Goal: Transaction & Acquisition: Purchase product/service

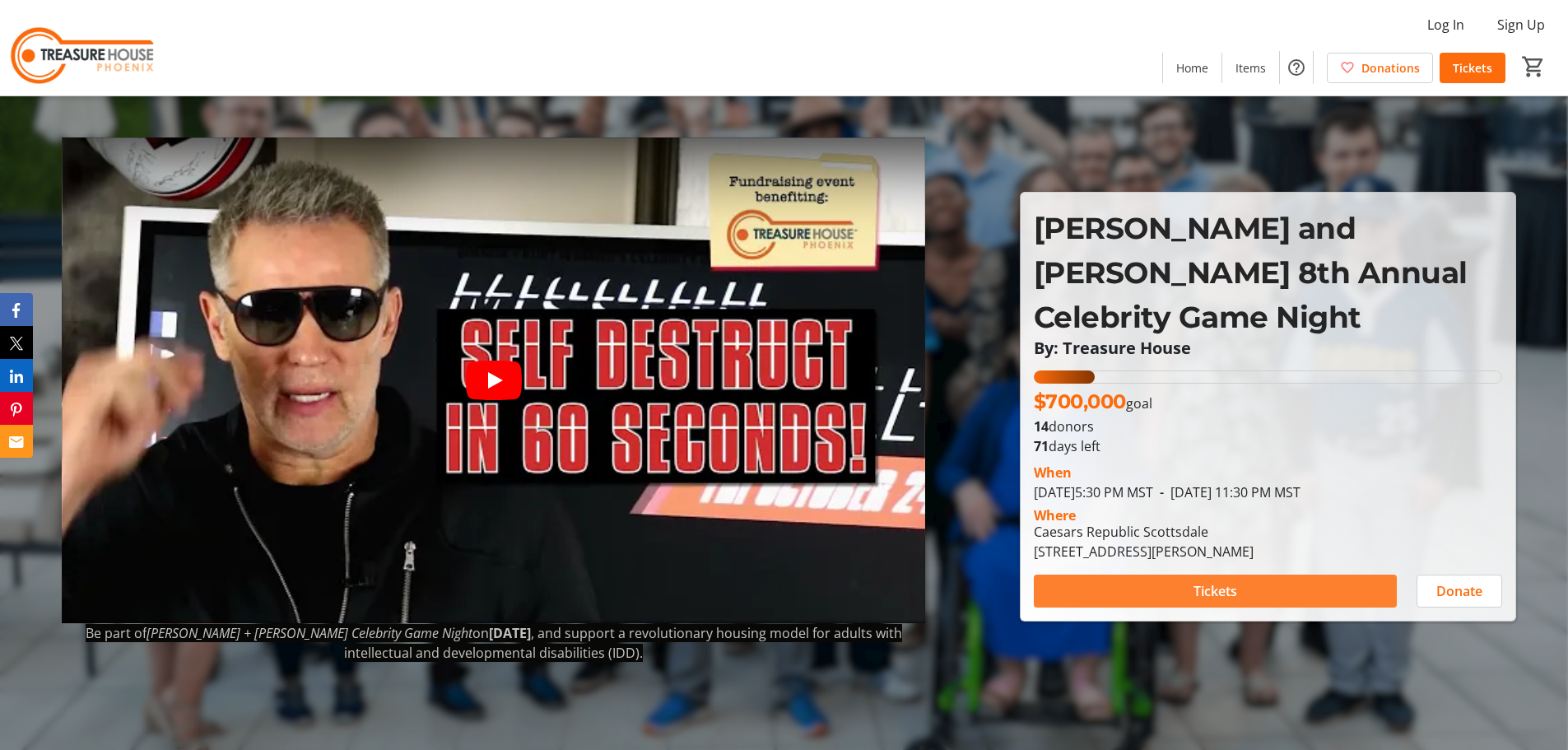
click at [1230, 581] on span "Tickets" at bounding box center [1215, 591] width 43 height 20
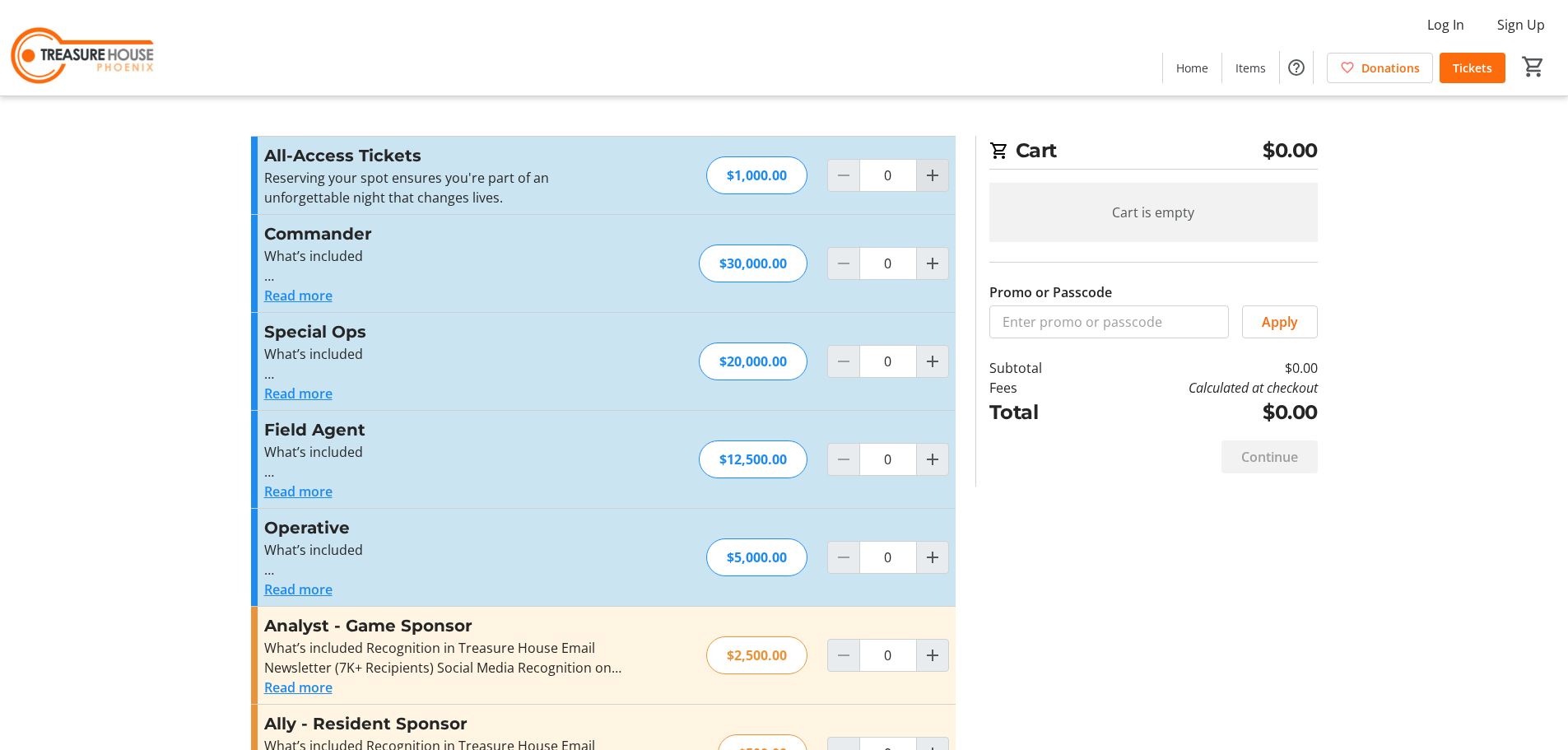
click at [938, 179] on mat-icon "Increment by one" at bounding box center [933, 175] width 20 height 20
type input "1"
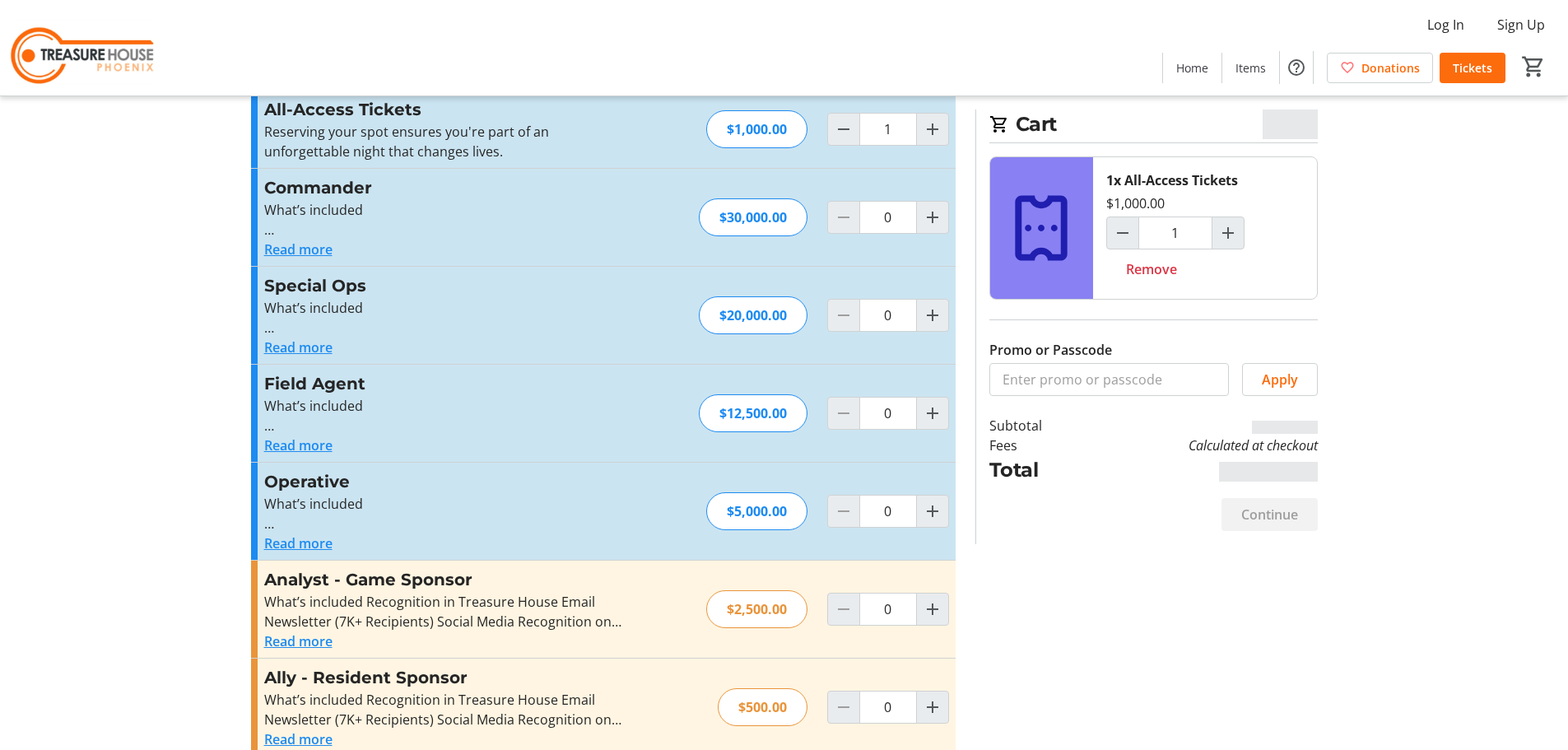
scroll to position [71, 0]
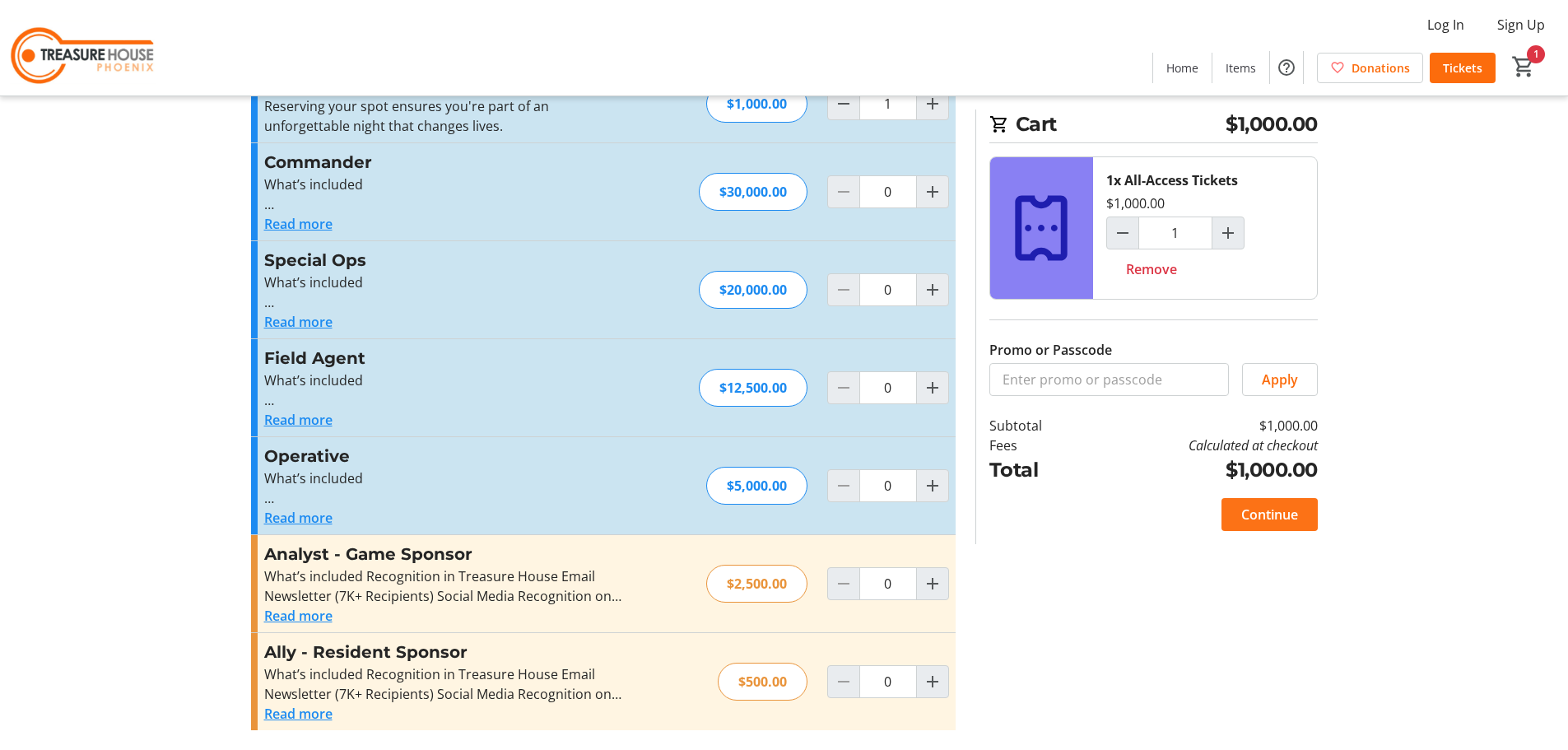
click at [1246, 515] on span "Continue" at bounding box center [1269, 515] width 56 height 20
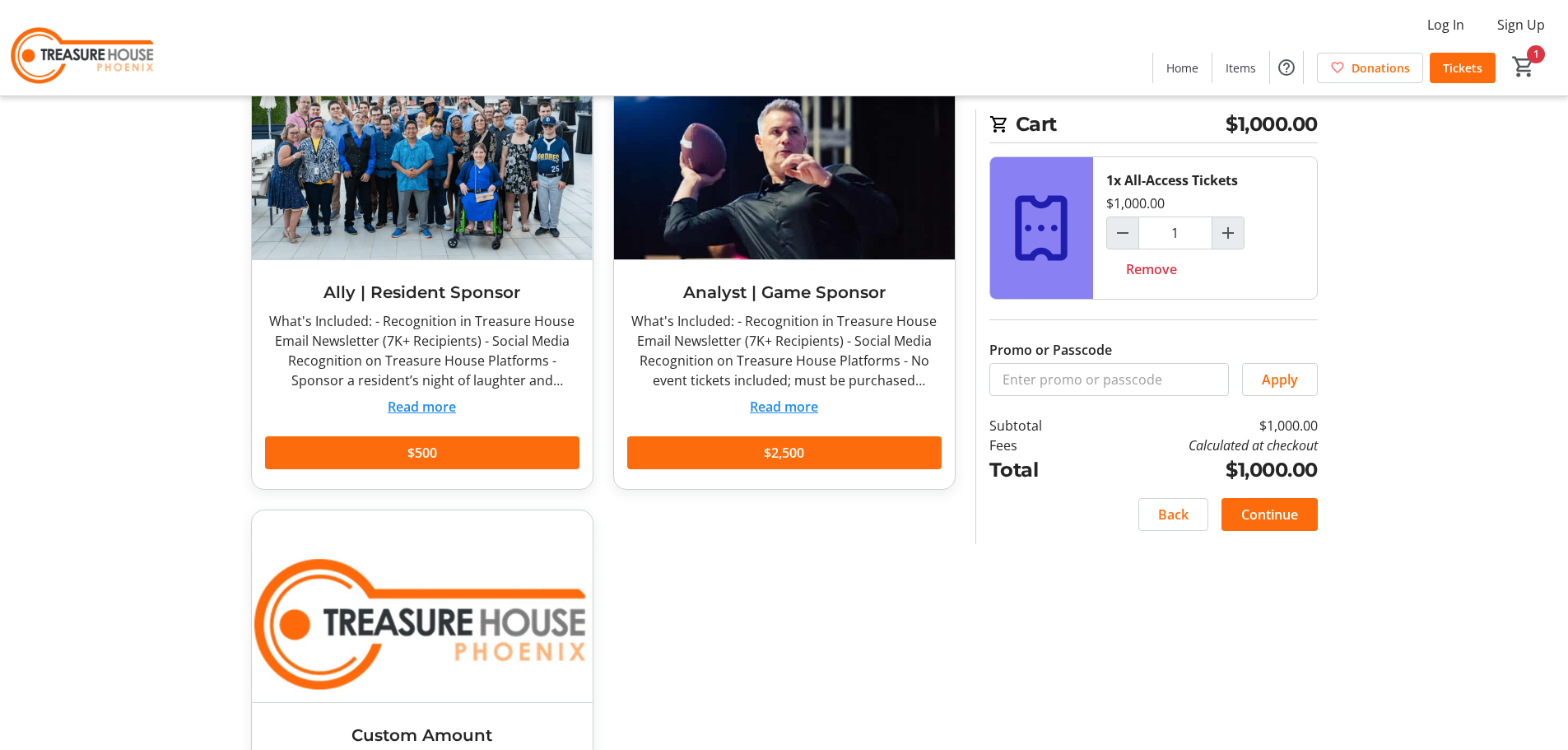
scroll to position [262, 0]
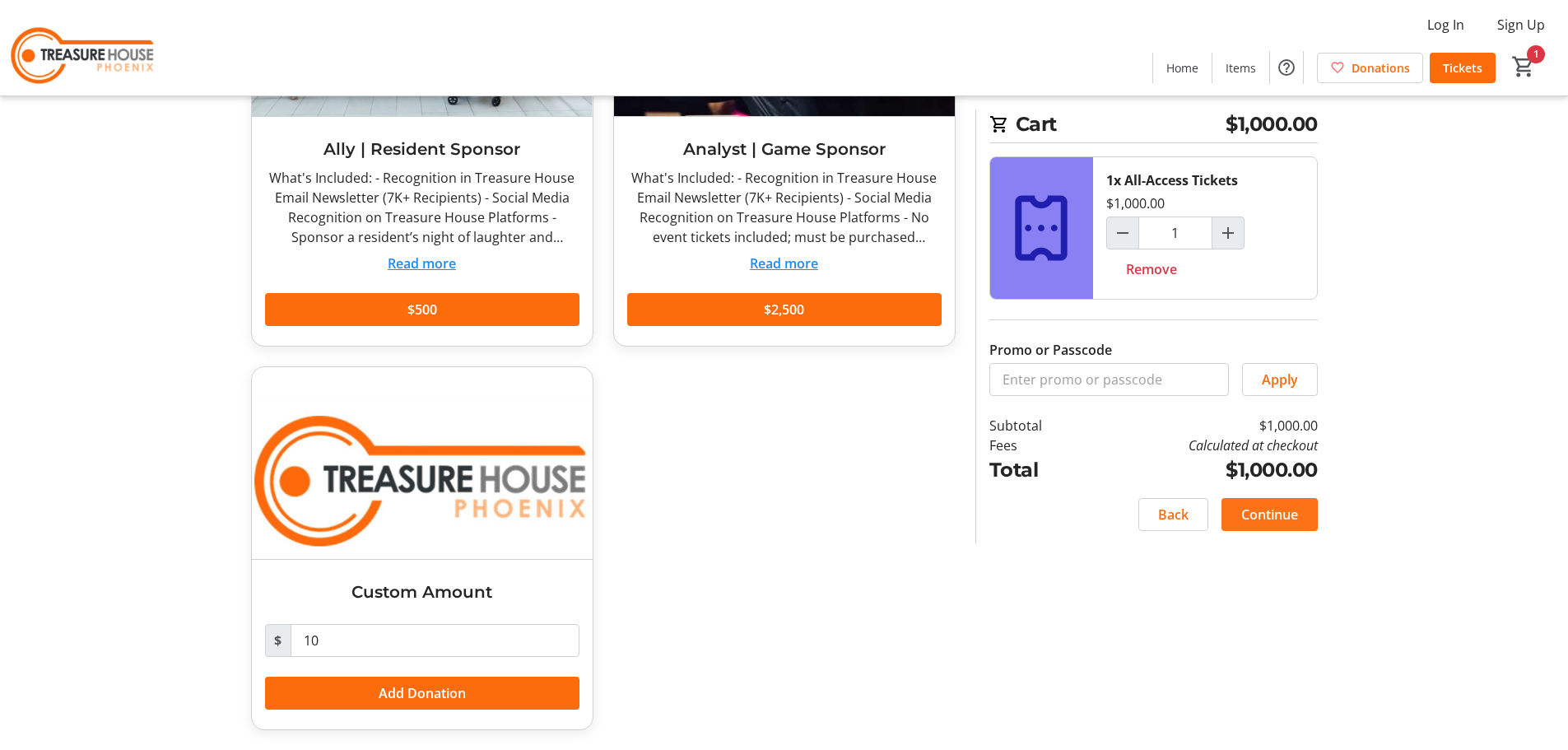
click at [1260, 514] on span "Continue" at bounding box center [1269, 515] width 56 height 20
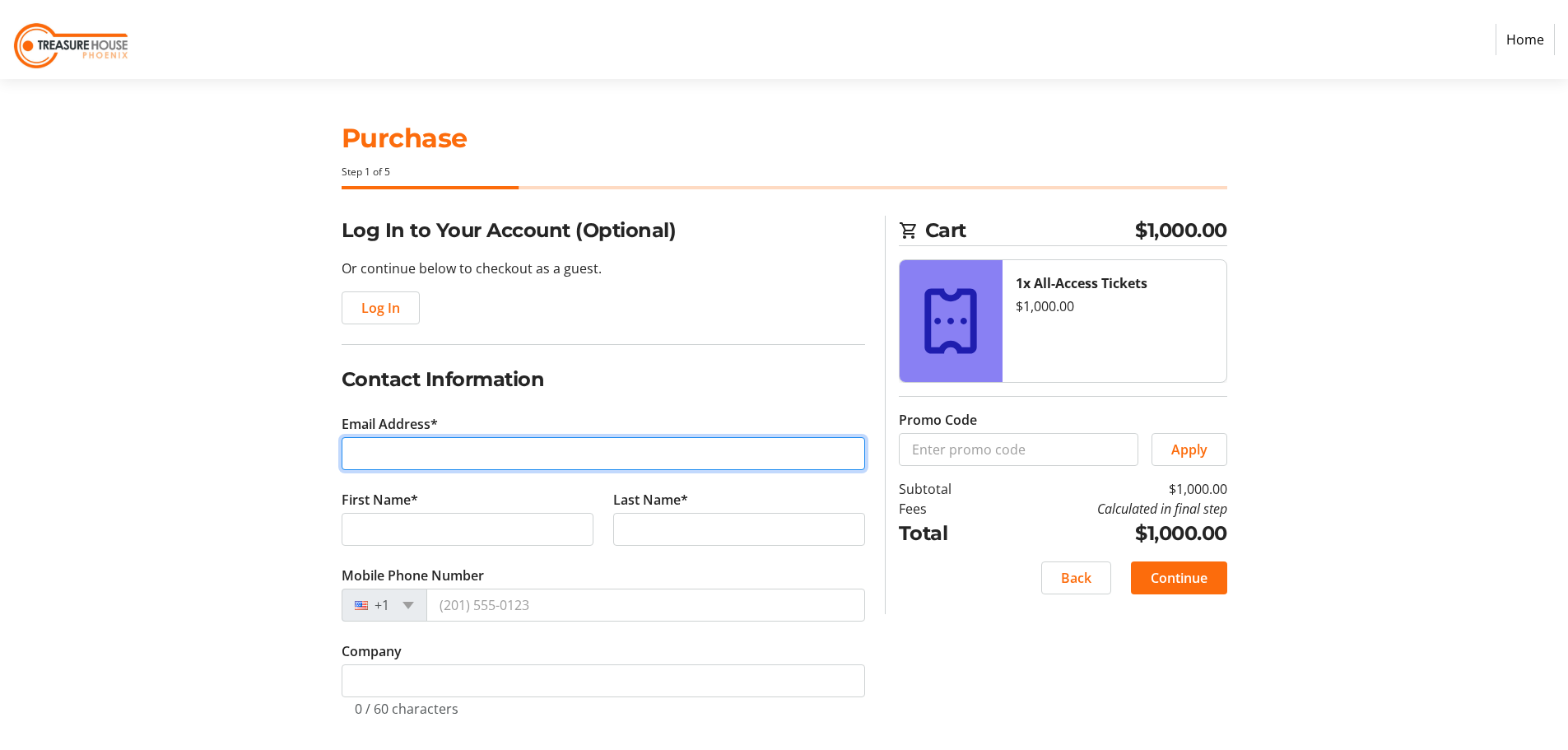
click at [458, 453] on input "Email Address*" at bounding box center [604, 453] width 524 height 33
type input "[EMAIL_ADDRESS][DOMAIN_NAME]"
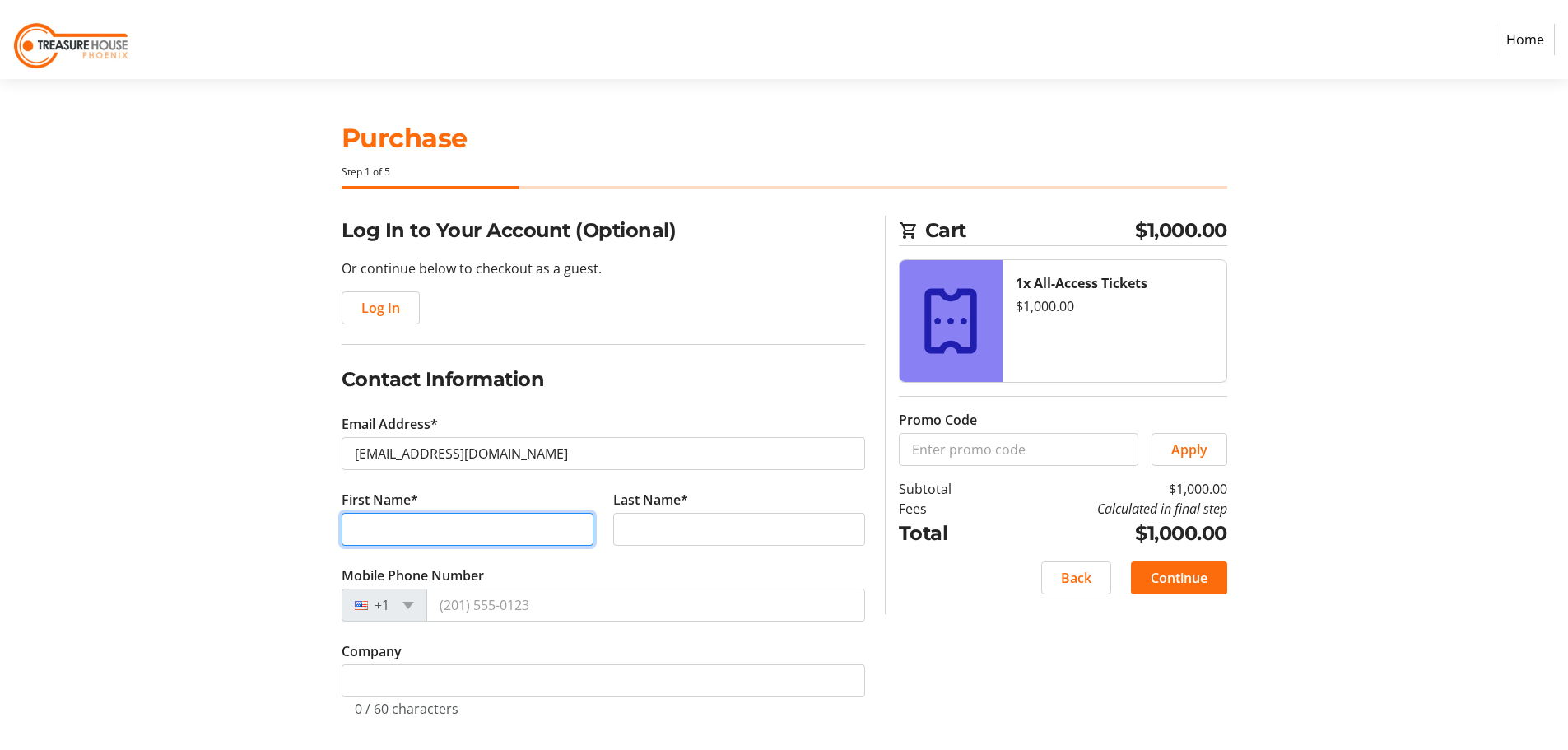
type input "[PERSON_NAME]"
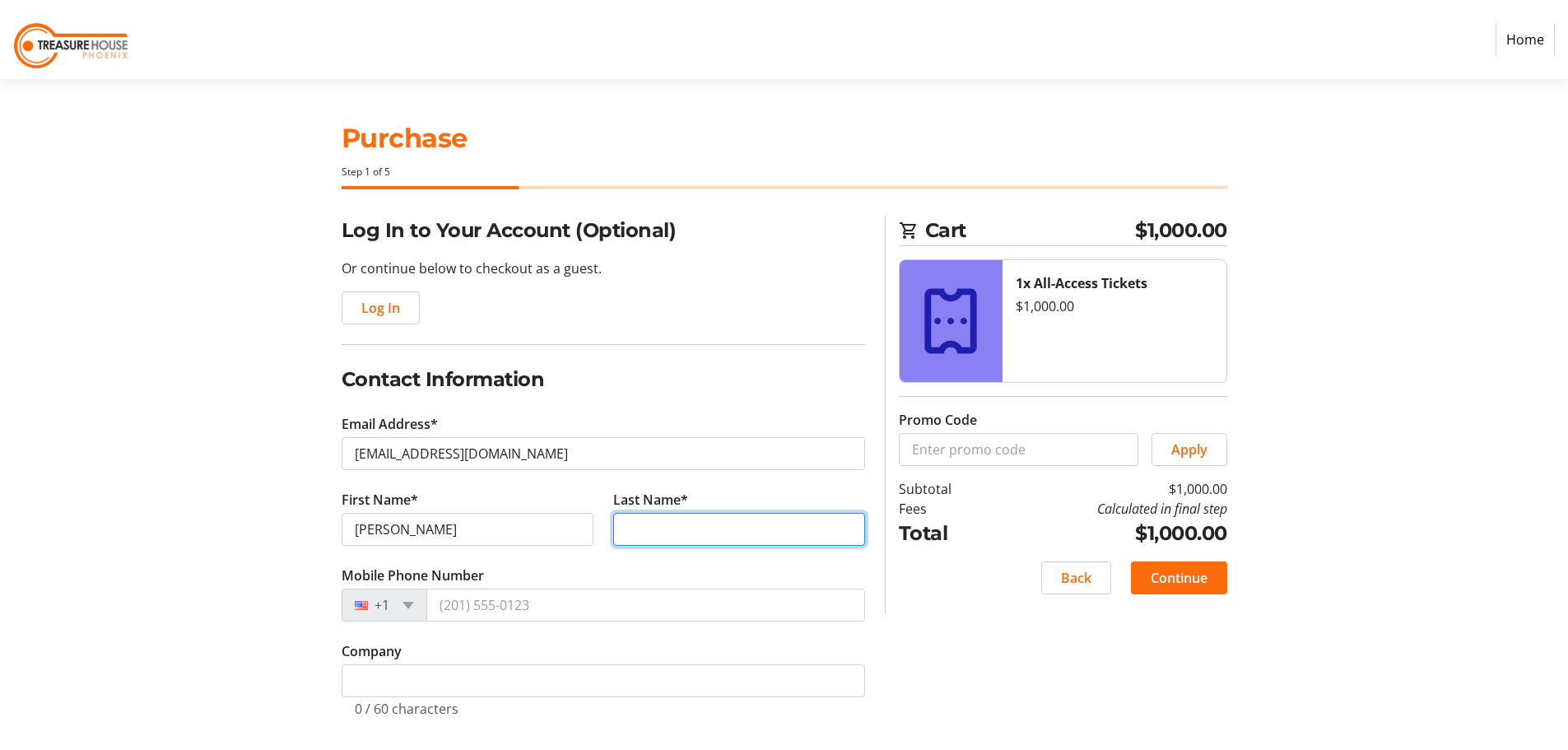
type input "[PERSON_NAME]"
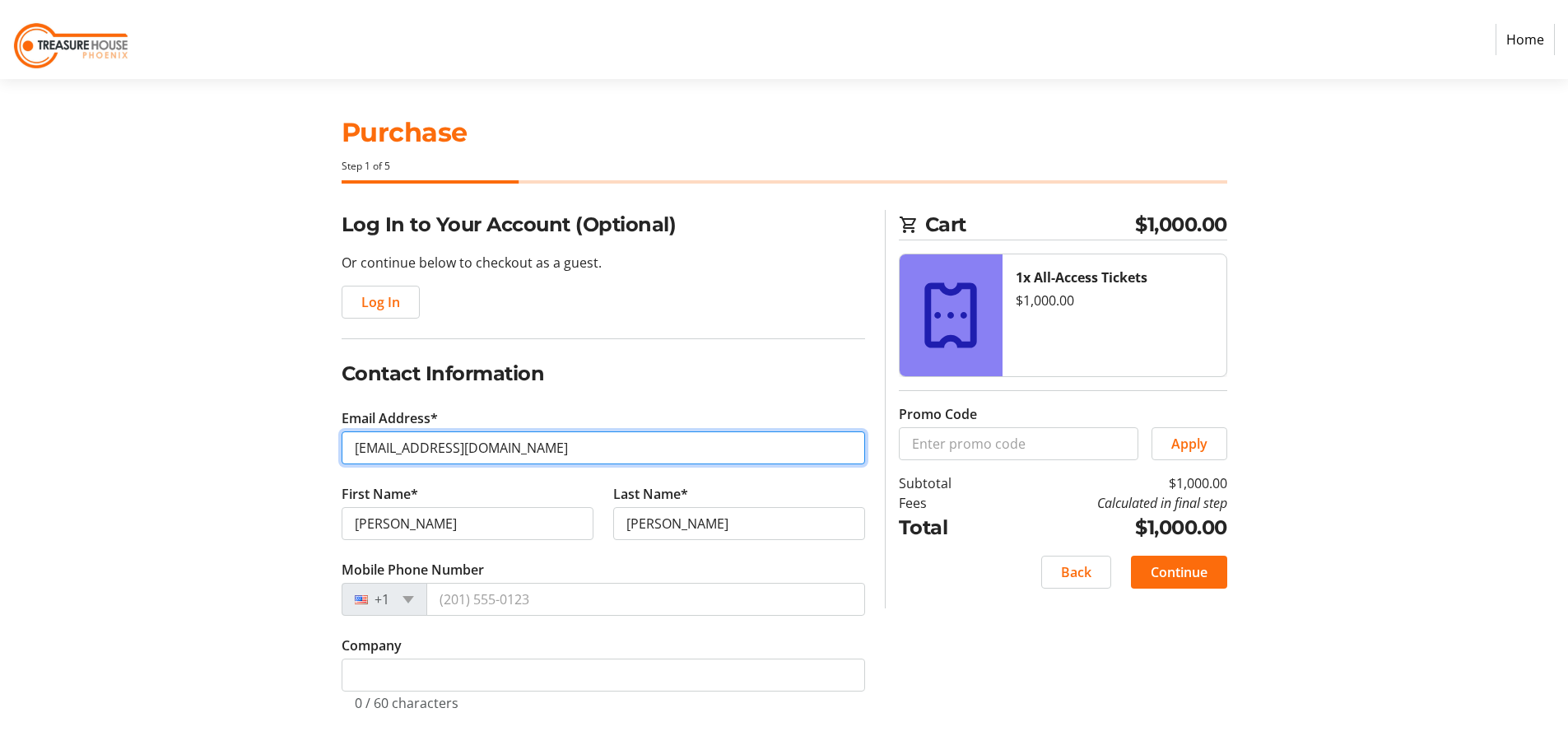
scroll to position [7, 0]
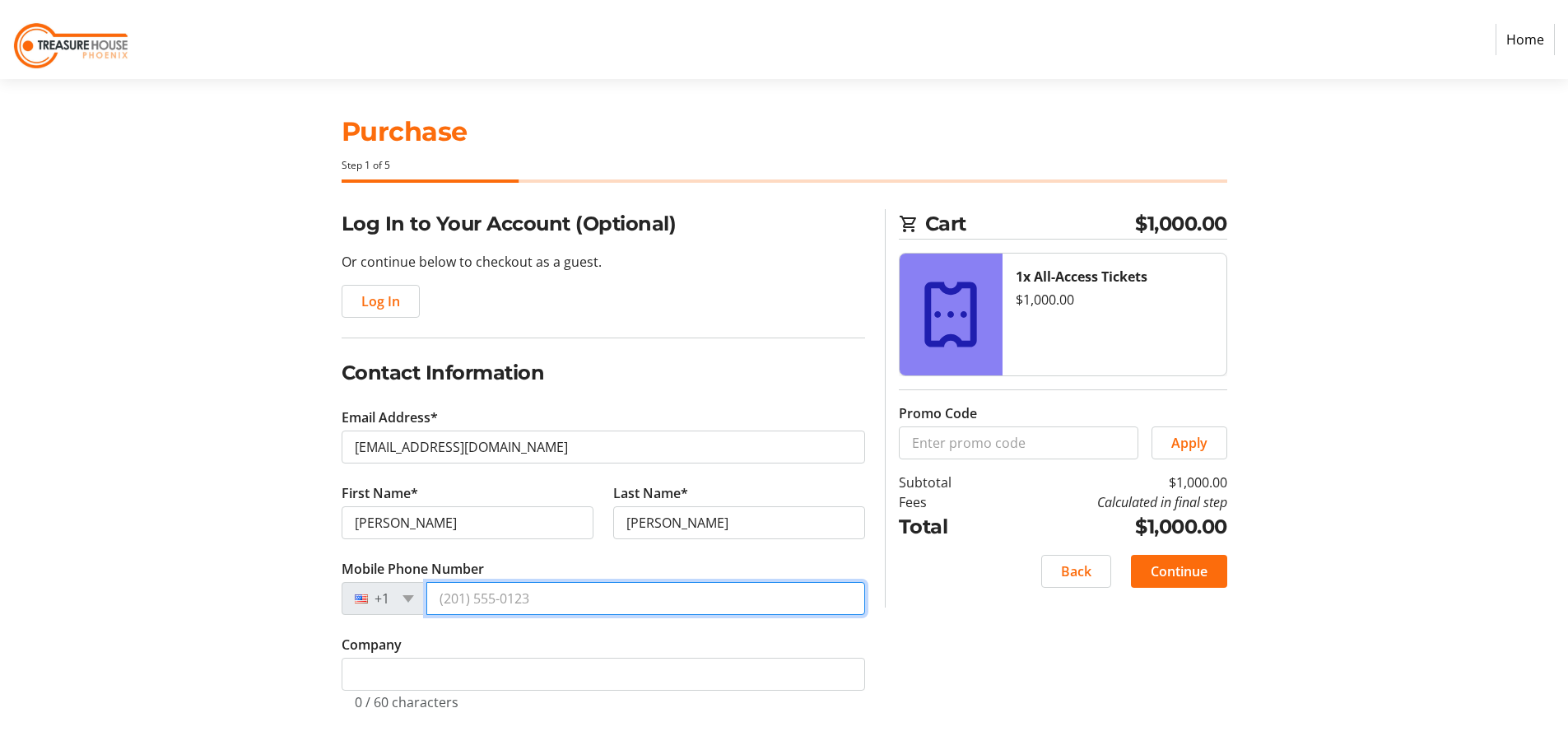
drag, startPoint x: 482, startPoint y: 598, endPoint x: 471, endPoint y: 591, distance: 13.0
click at [479, 597] on input "Mobile Phone Number" at bounding box center [645, 598] width 439 height 33
type input "[PHONE_NUMBER]"
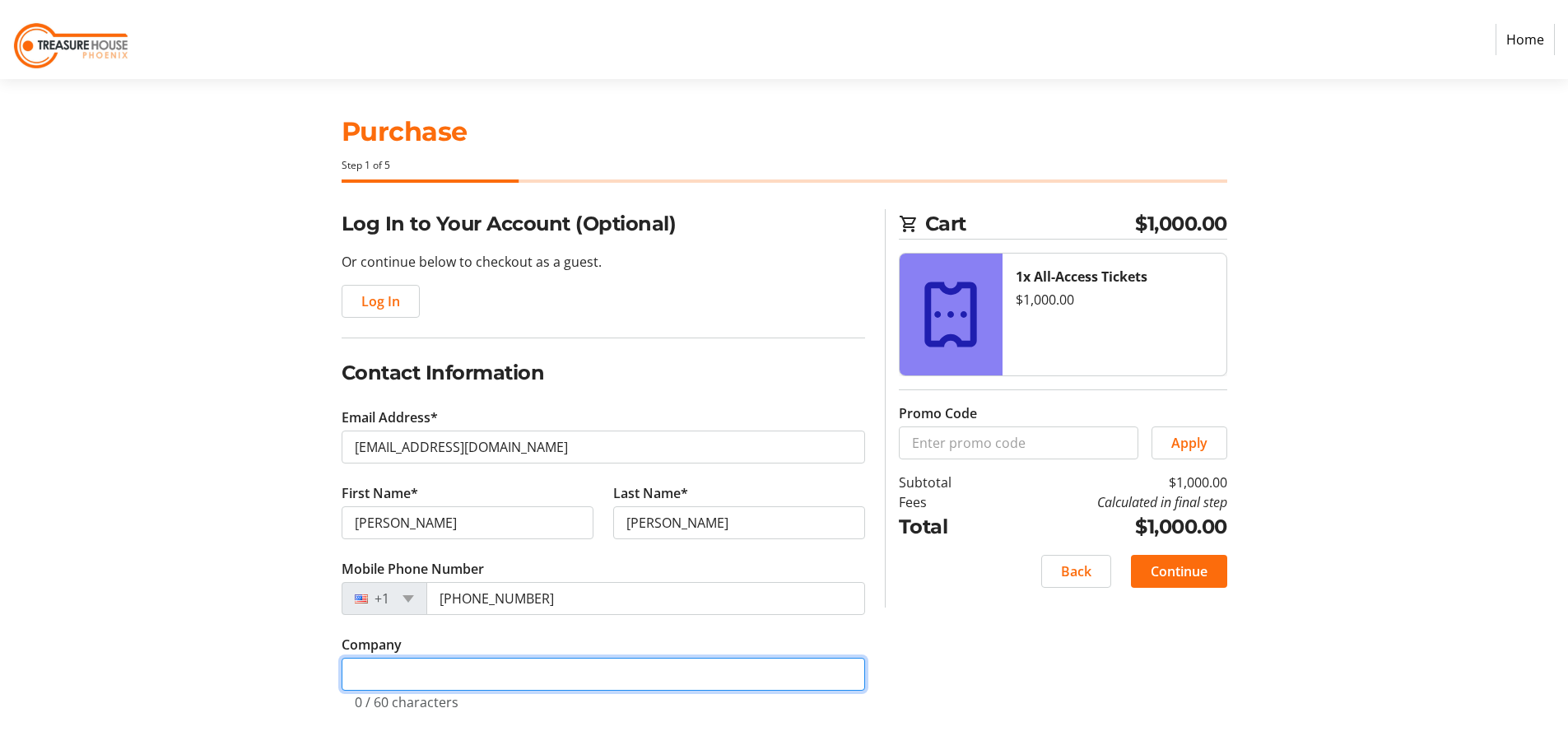
click at [409, 678] on input "Company" at bounding box center [604, 674] width 524 height 33
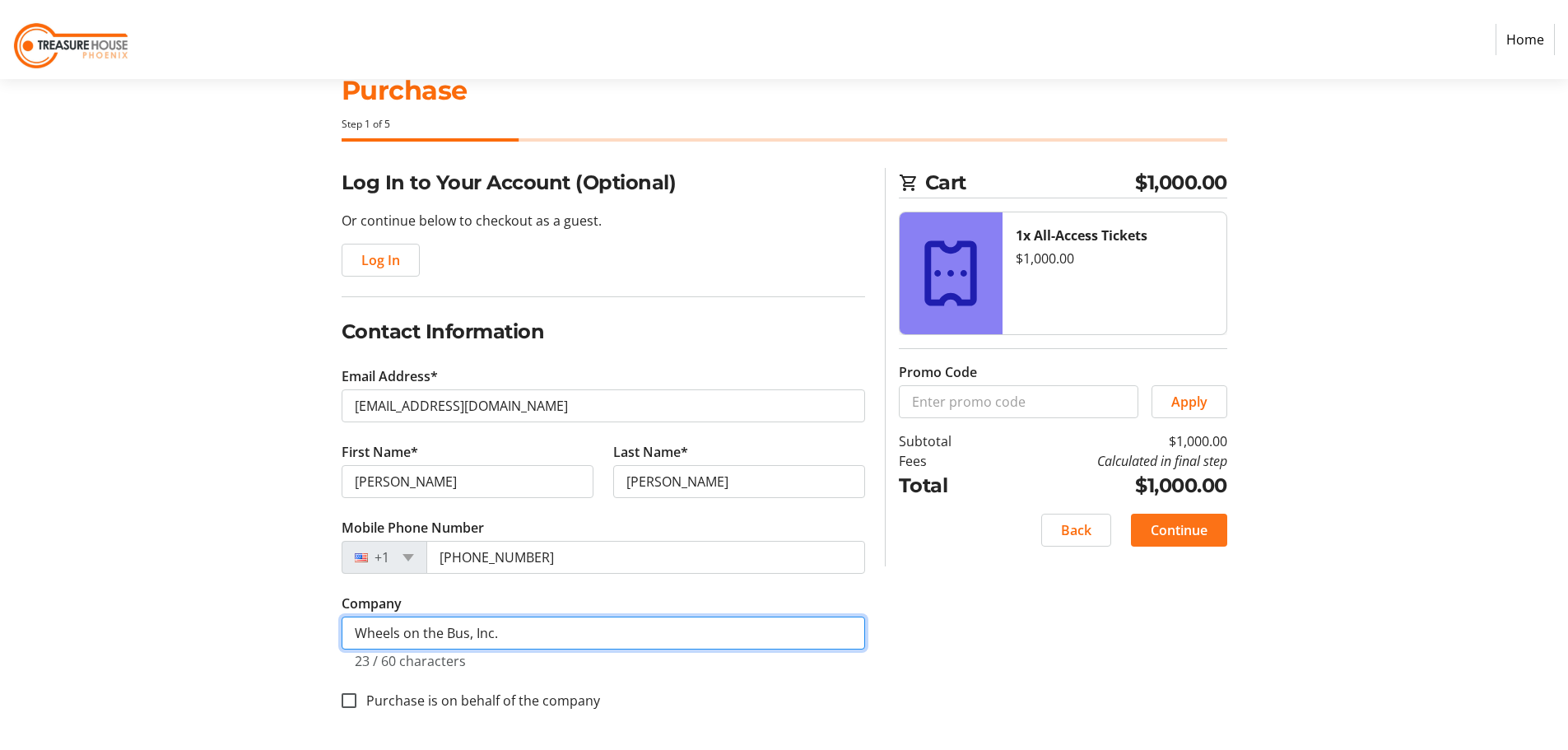
type input "Wheels on the Bus, Inc."
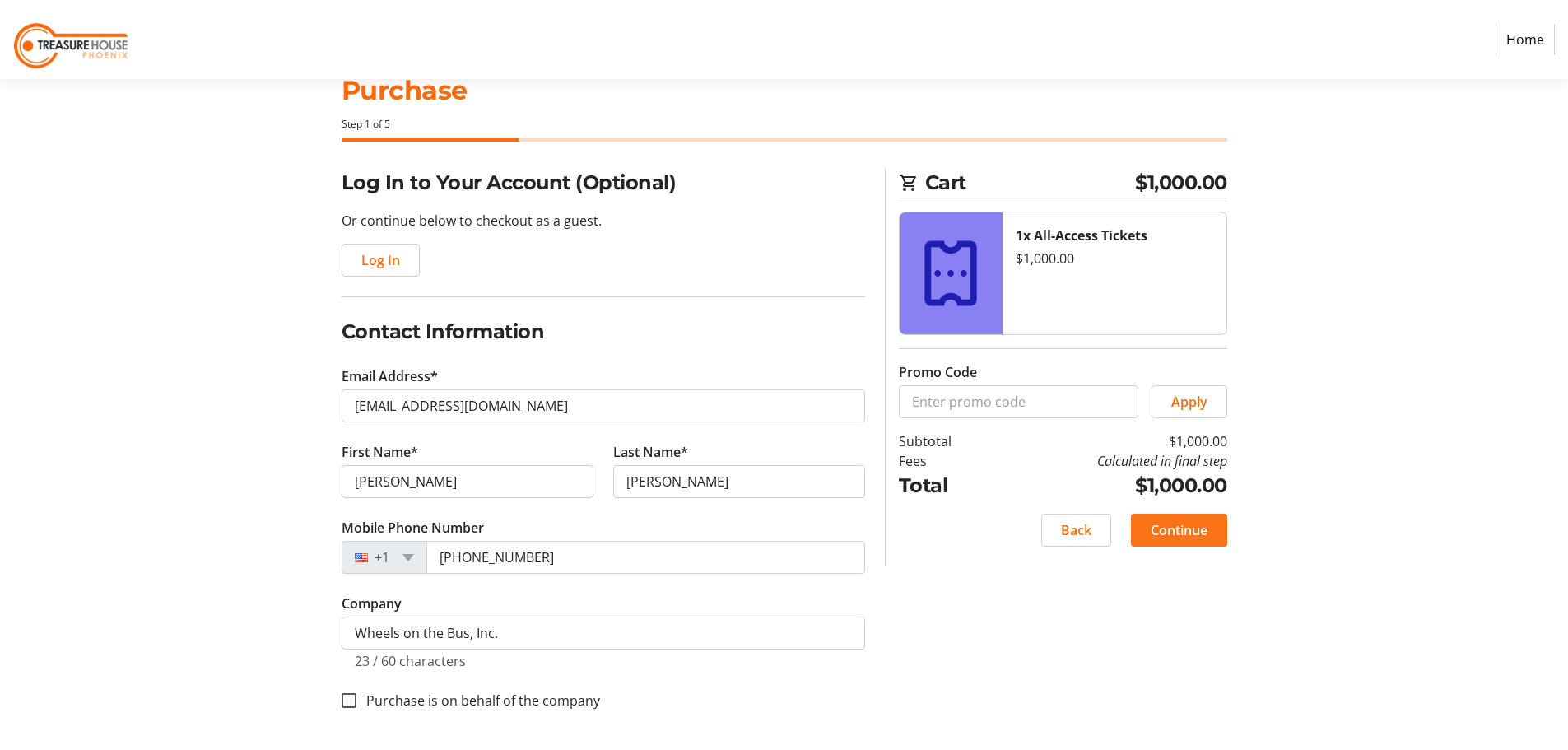
click at [1167, 533] on span "Continue" at bounding box center [1178, 530] width 56 height 20
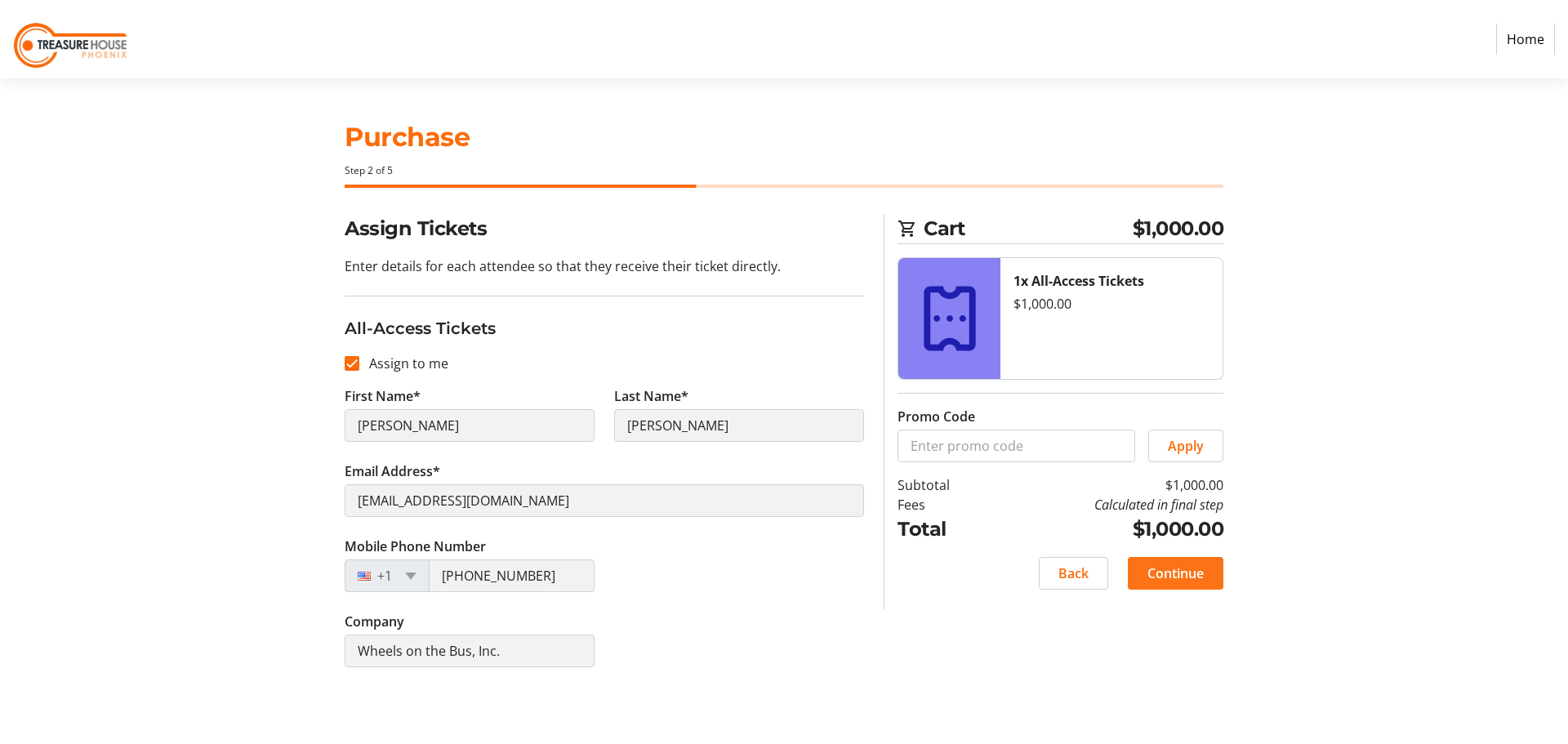
click at [1186, 574] on span "Continue" at bounding box center [1175, 573] width 56 height 20
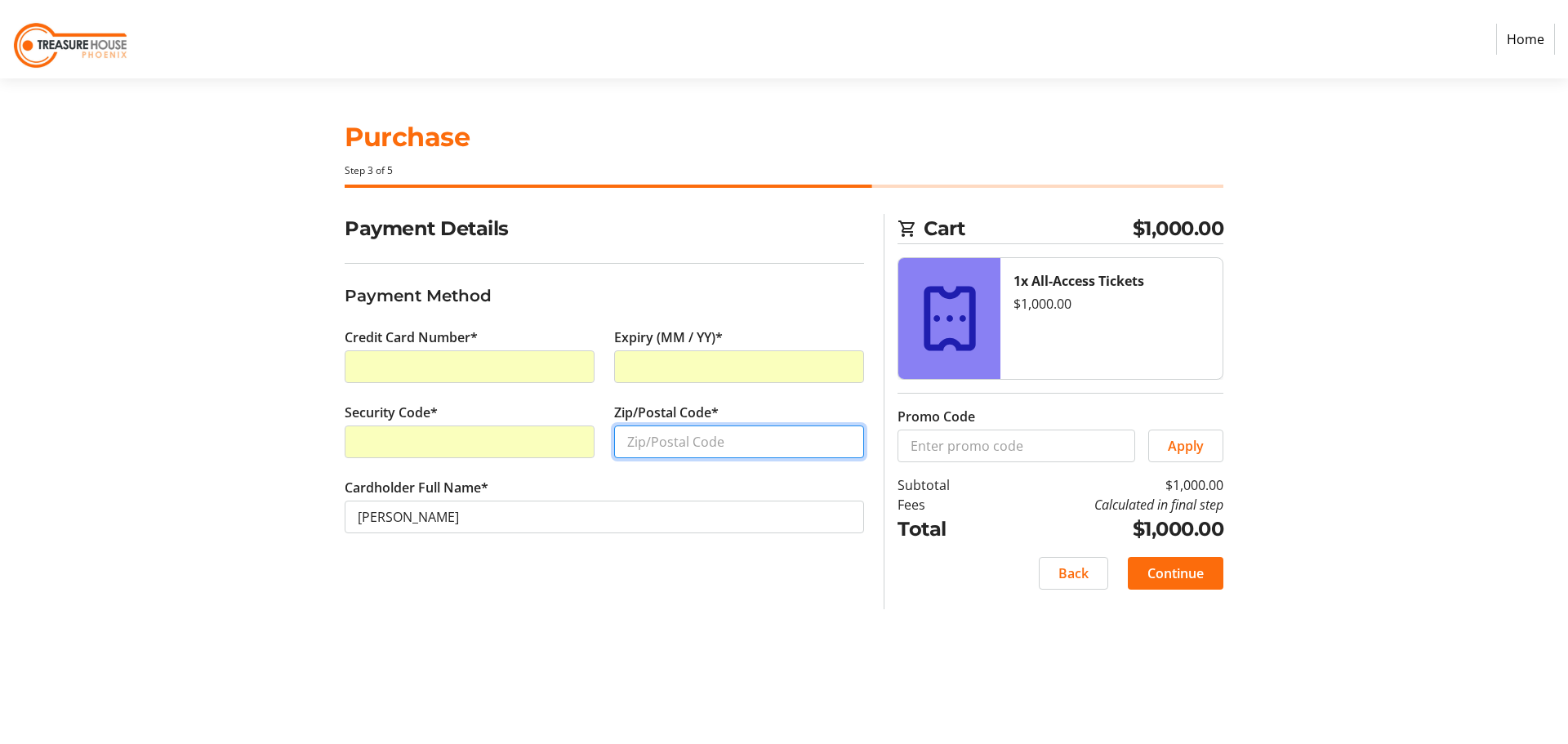
click at [670, 447] on input "Zip/Postal Code*" at bounding box center [738, 441] width 250 height 32
type input "85254"
click at [1164, 579] on span "Continue" at bounding box center [1175, 573] width 56 height 20
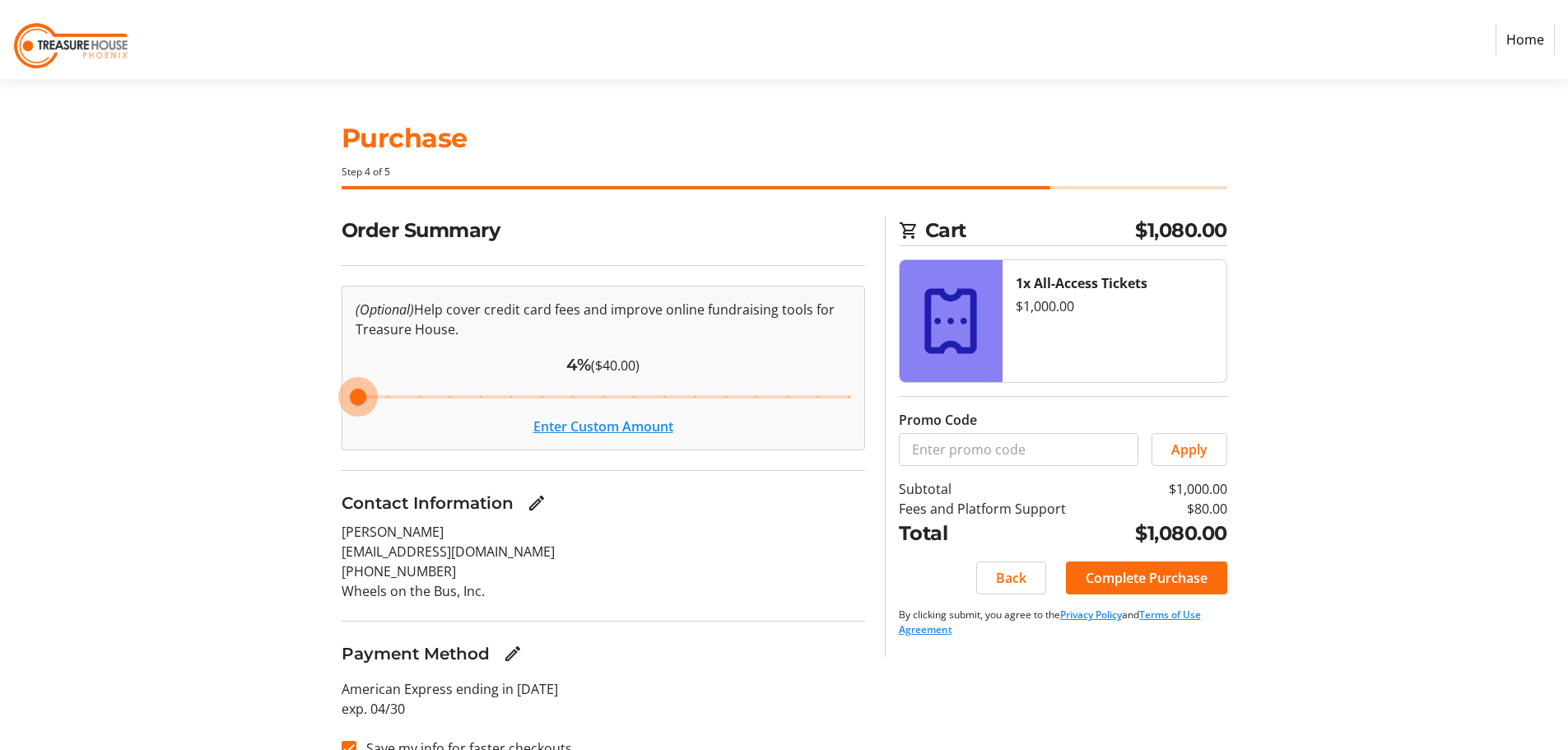
drag, startPoint x: 482, startPoint y: 396, endPoint x: 311, endPoint y: 401, distance: 171.1
type input "4"
click at [338, 401] on input "Cover fees percentage" at bounding box center [603, 396] width 530 height 37
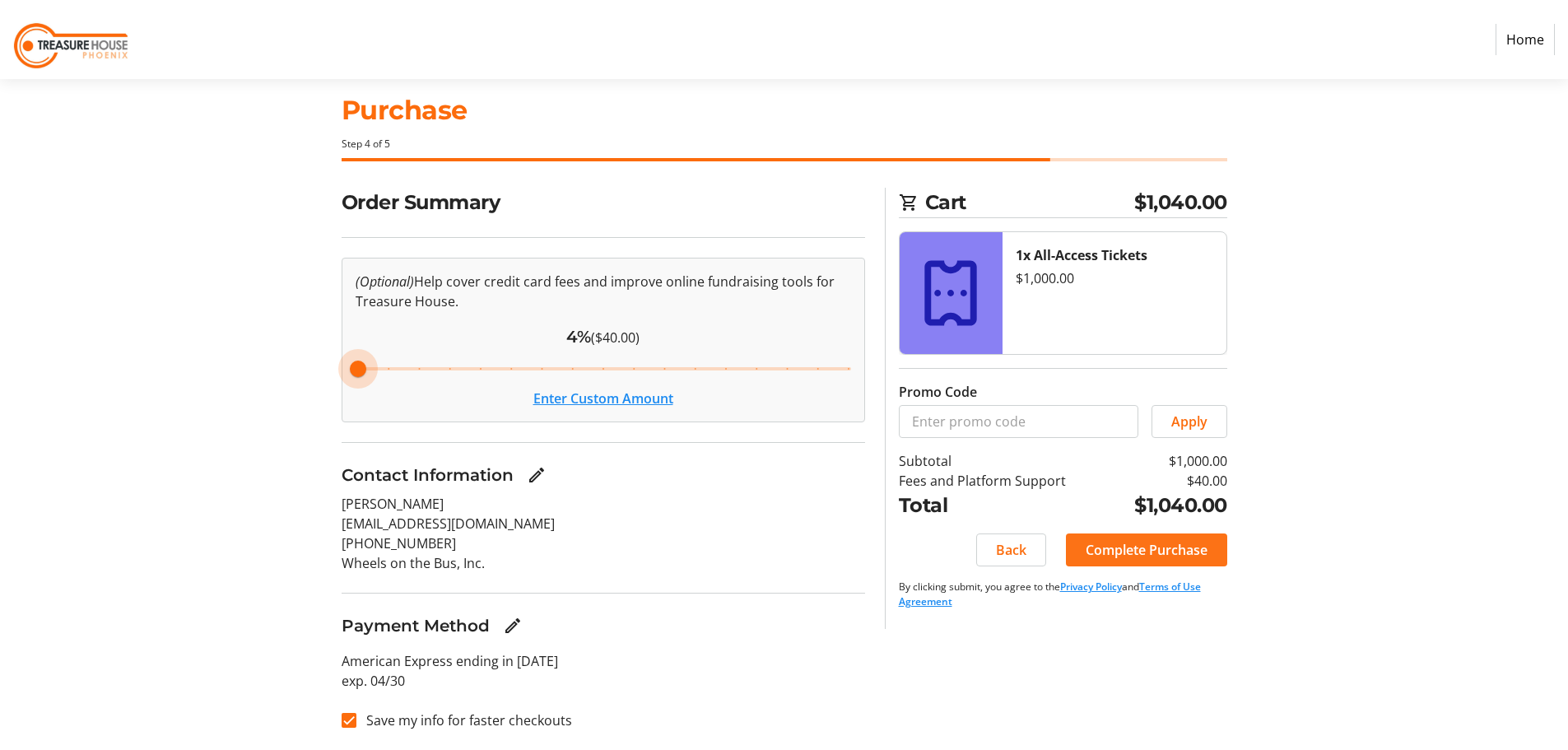
click at [1152, 554] on span "Complete Purchase" at bounding box center [1146, 549] width 122 height 20
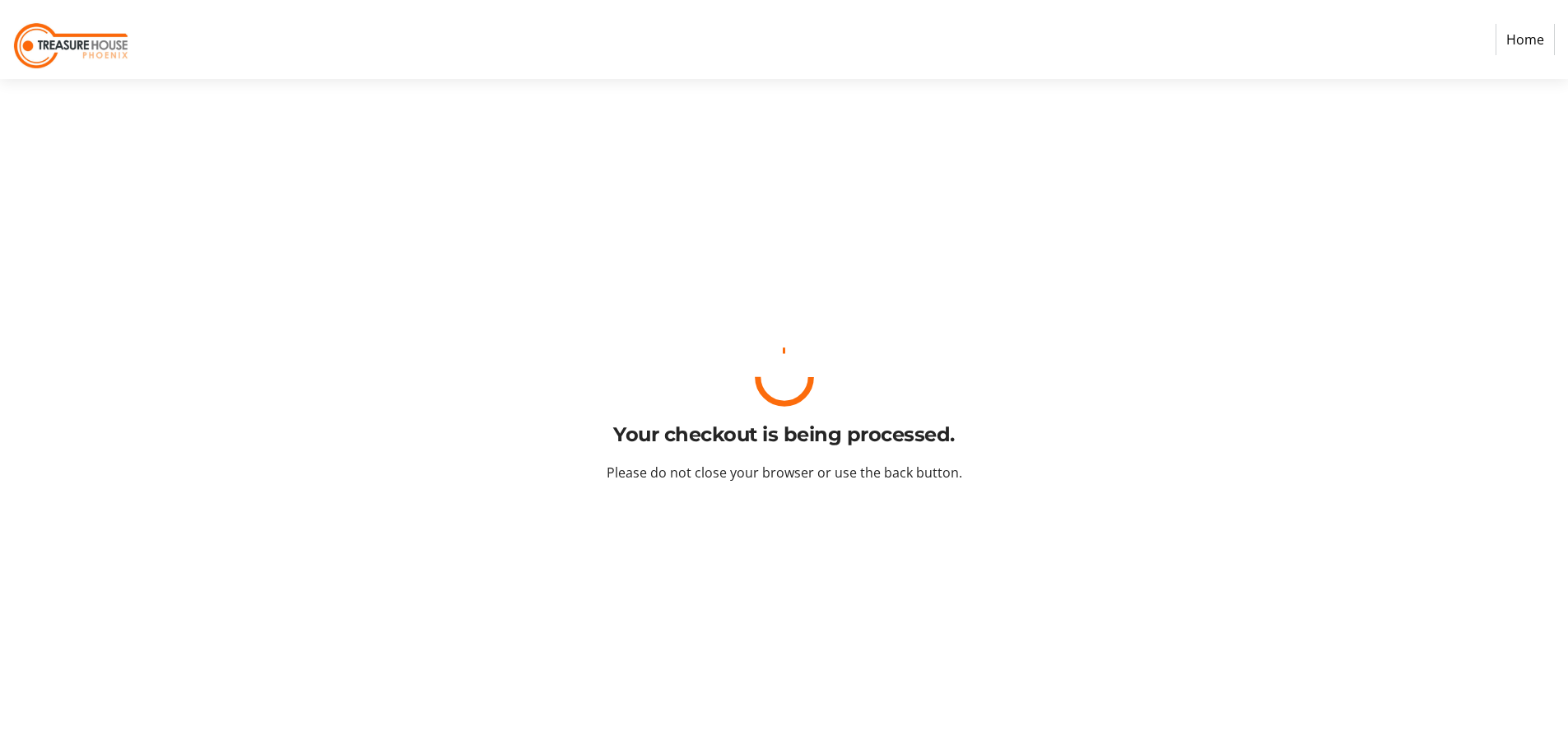
scroll to position [0, 0]
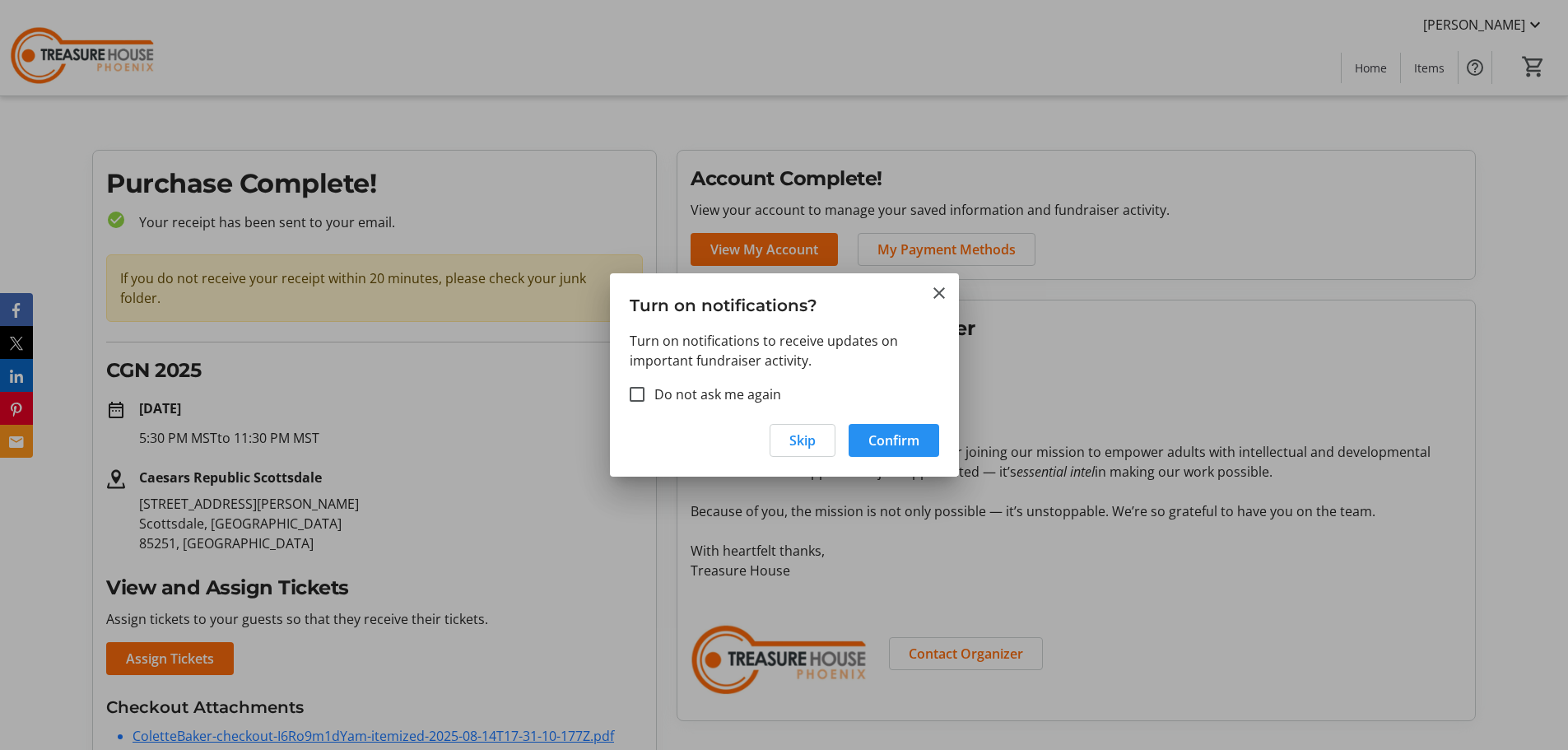
click at [882, 448] on span "Confirm" at bounding box center [894, 441] width 51 height 20
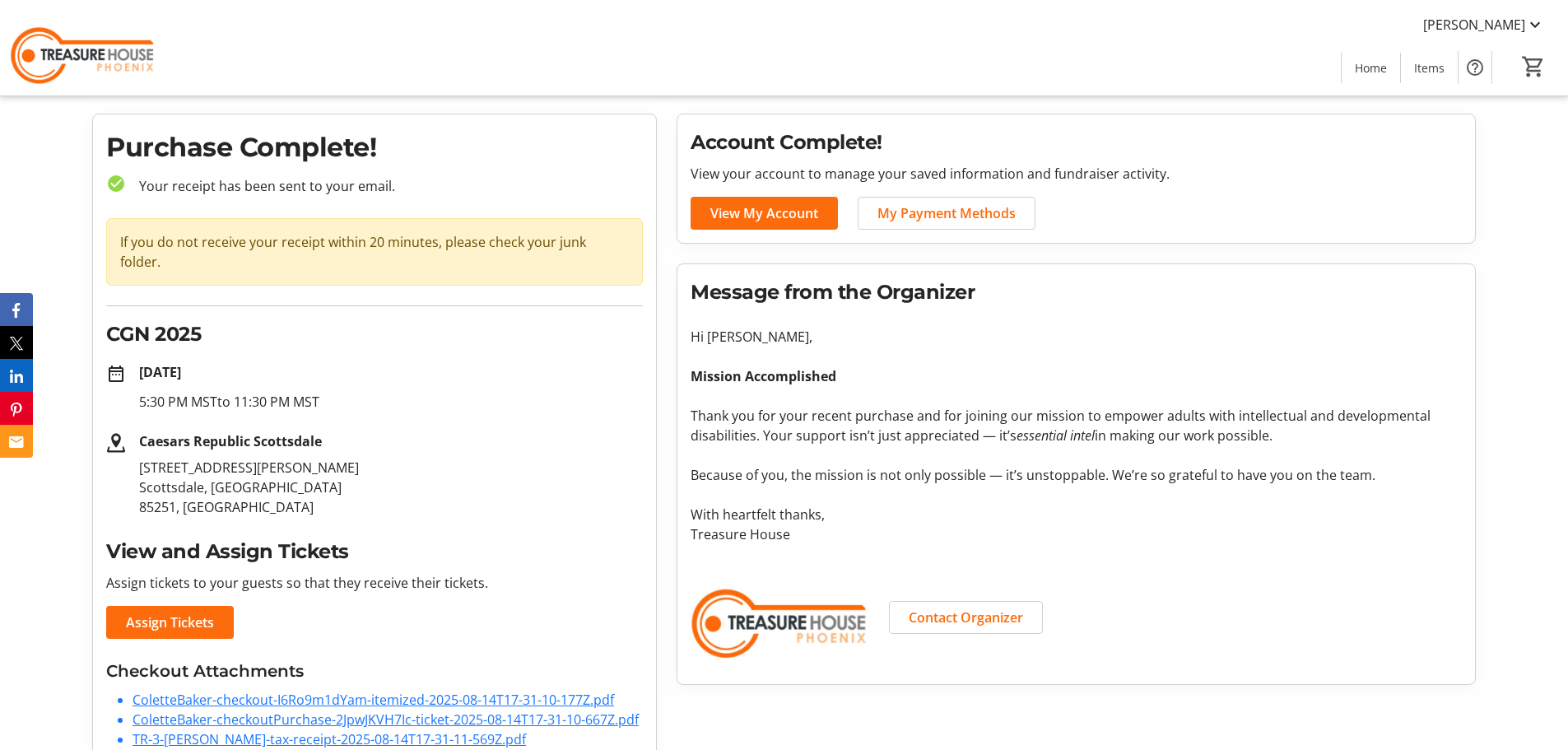
scroll to position [56, 0]
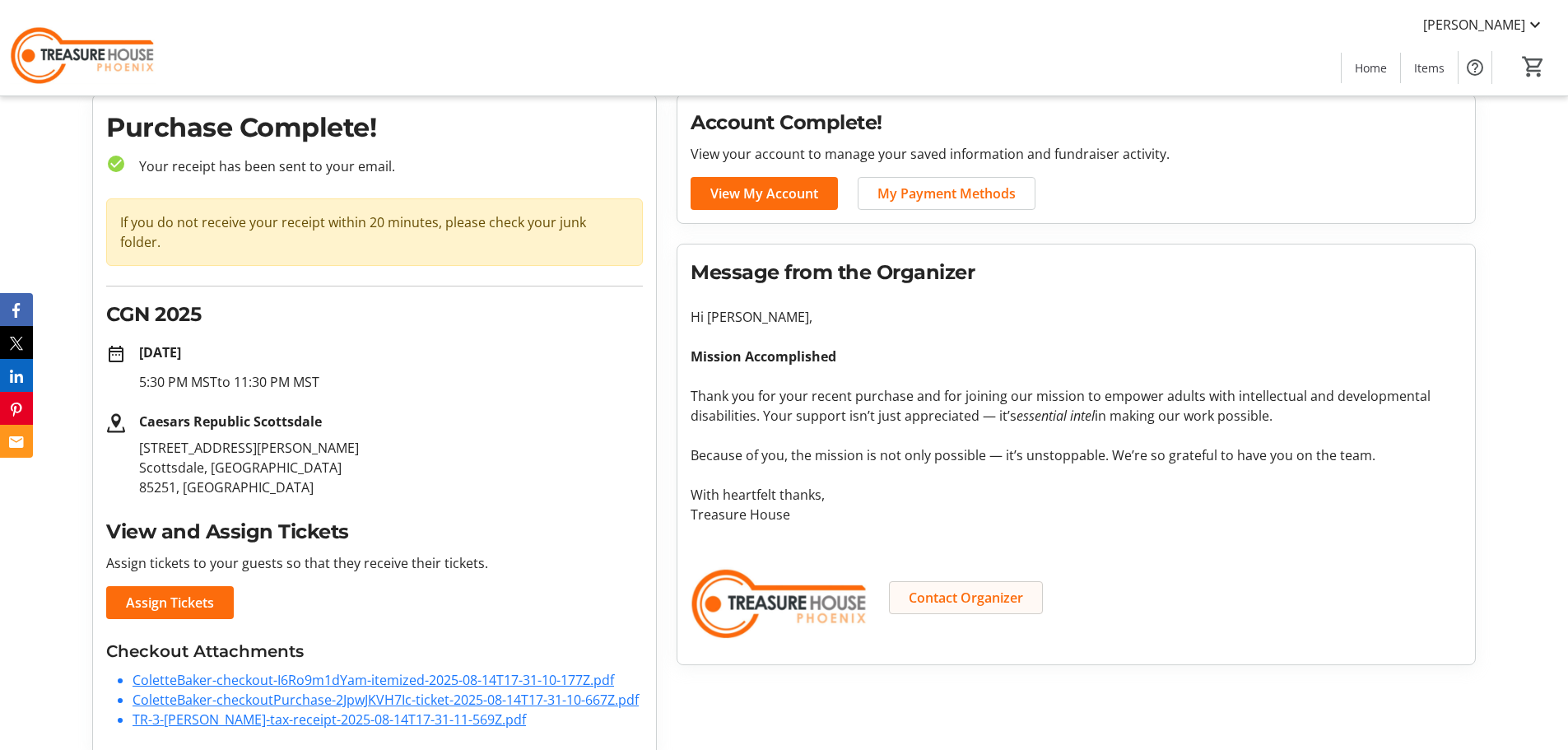
click at [960, 604] on span "Contact Organizer" at bounding box center [966, 598] width 115 height 20
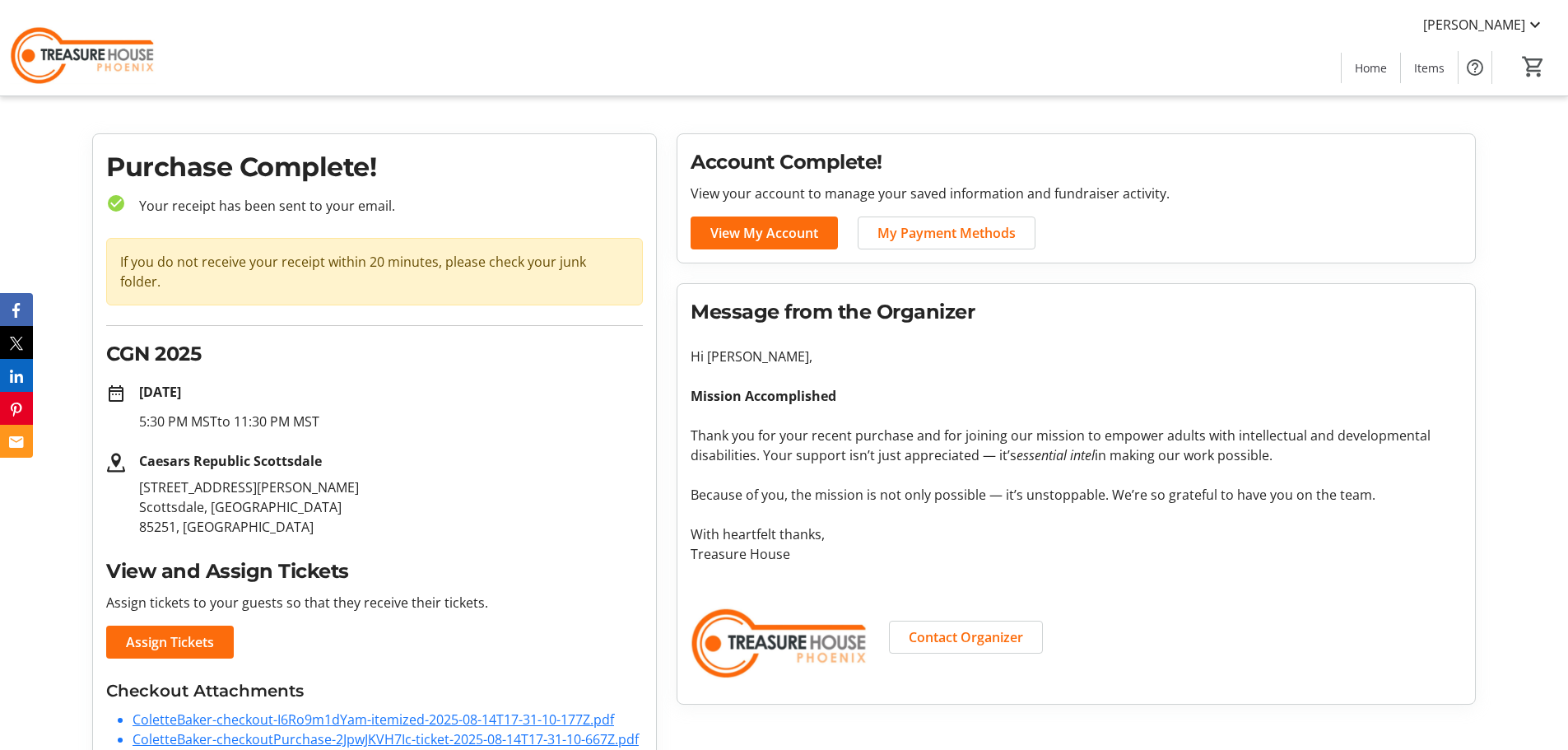
scroll to position [0, 0]
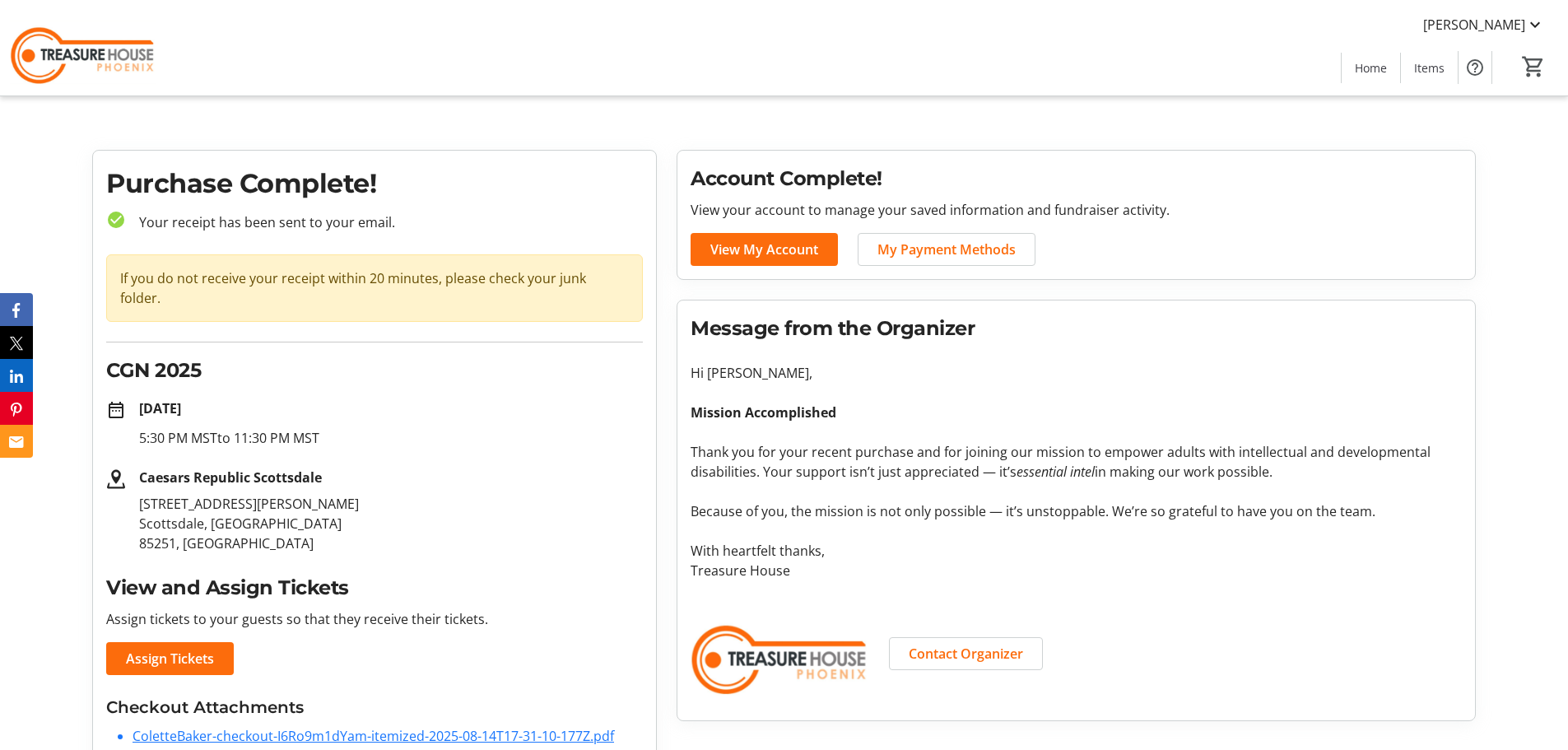
click at [1361, 66] on span "Home" at bounding box center [1370, 67] width 32 height 17
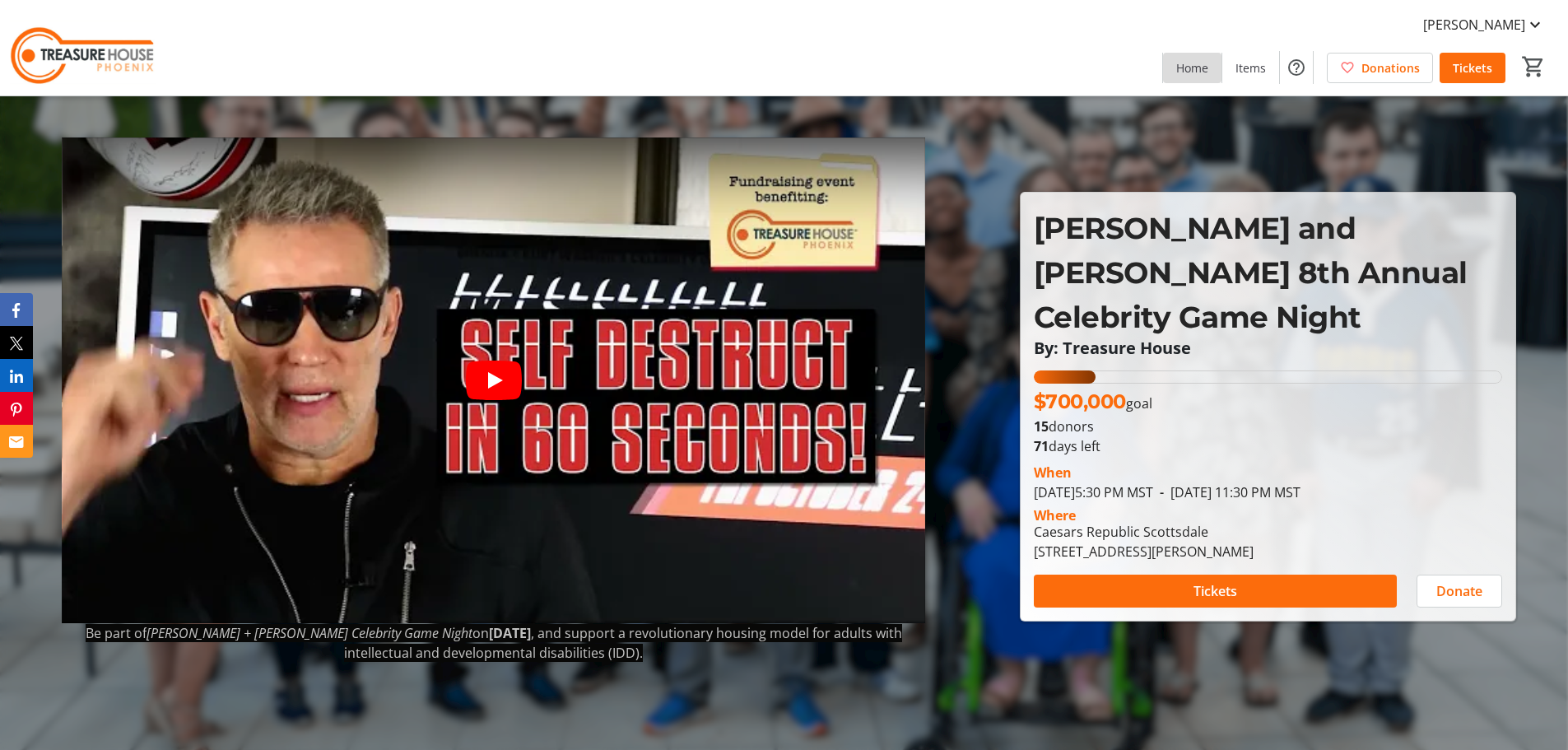
click at [1198, 59] on span "Home" at bounding box center [1192, 67] width 32 height 17
click at [1247, 66] on span "Items" at bounding box center [1250, 67] width 31 height 17
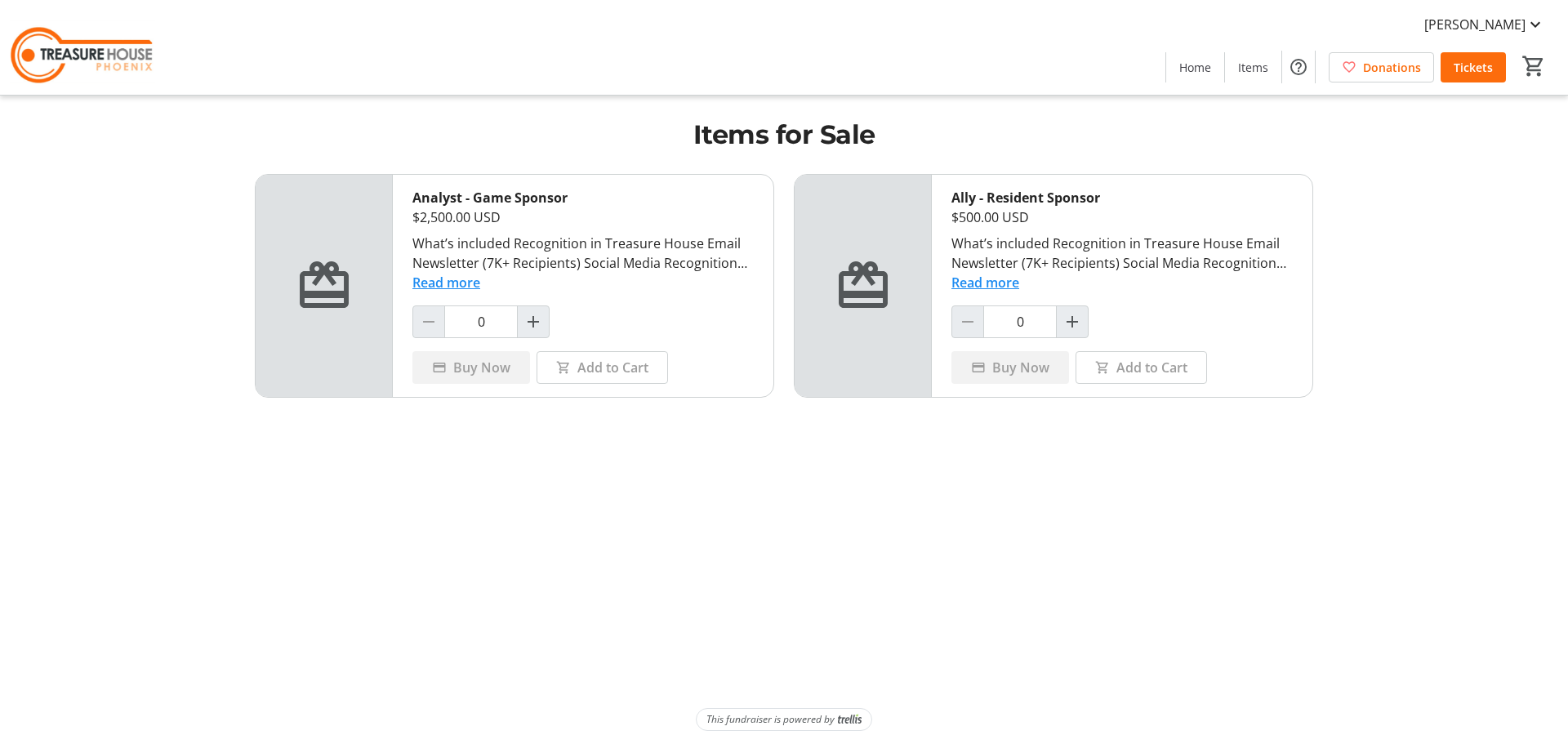
click at [77, 62] on img at bounding box center [82, 47] width 145 height 81
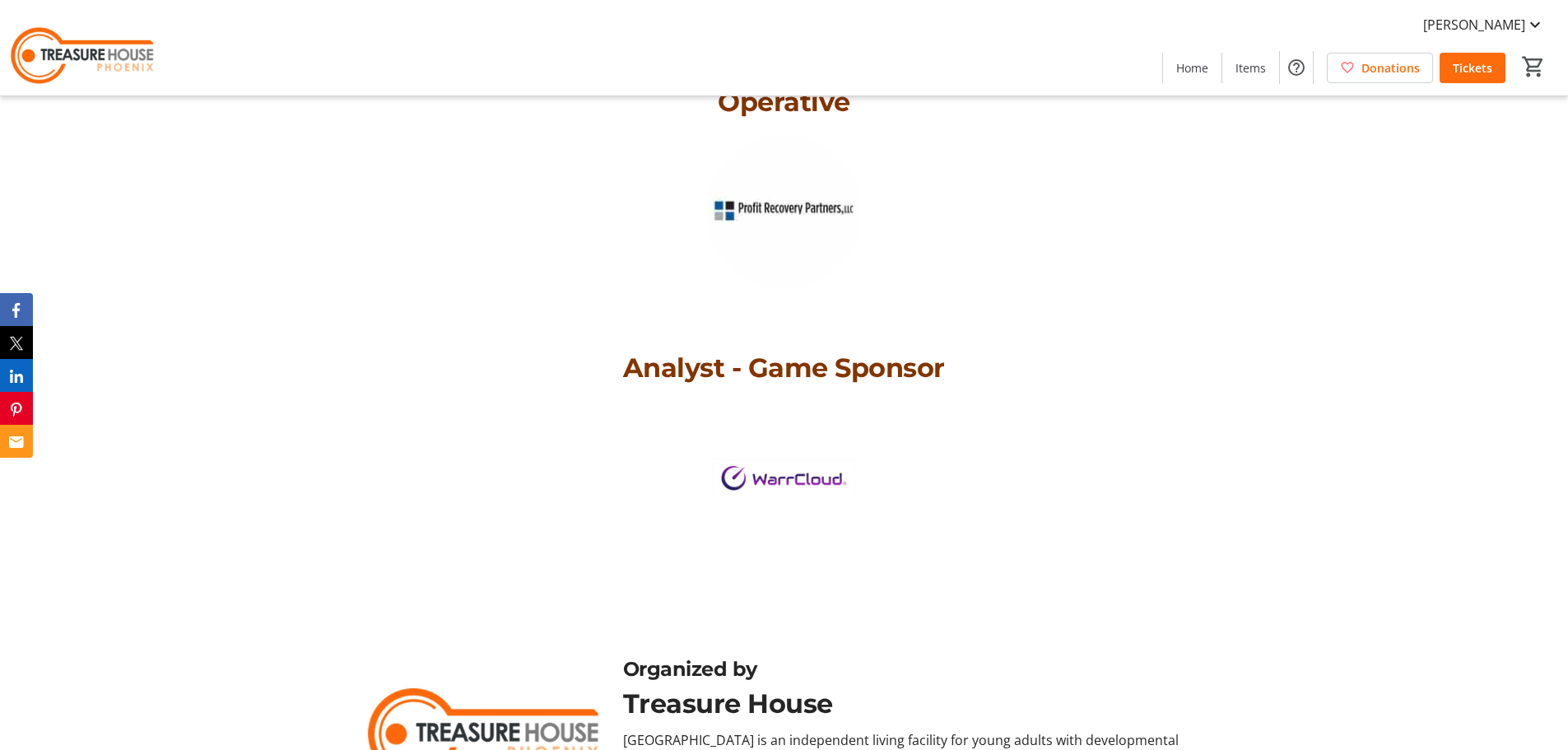
scroll to position [3866, 0]
